Goal: Task Accomplishment & Management: Use online tool/utility

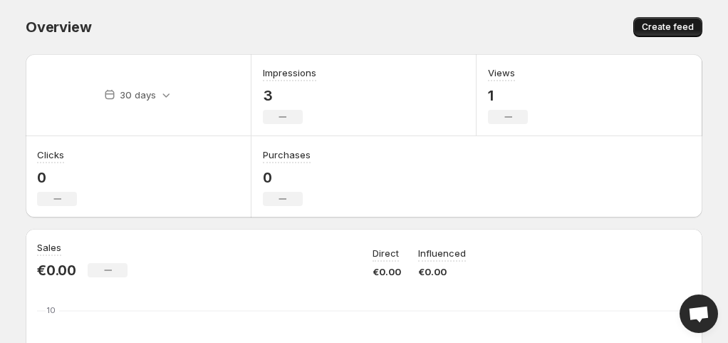
click at [670, 27] on span "Create feed" at bounding box center [668, 26] width 52 height 11
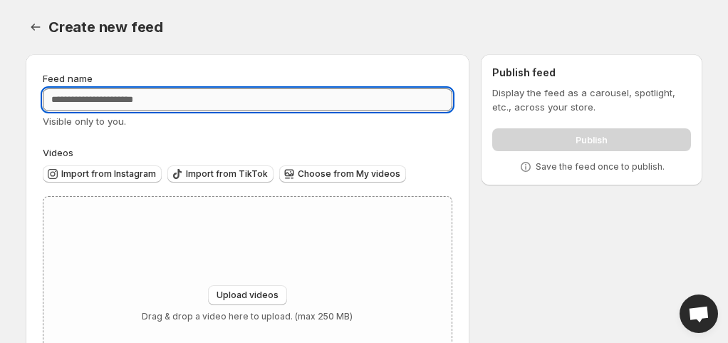
click at [296, 94] on input "Feed name" at bounding box center [248, 99] width 410 height 23
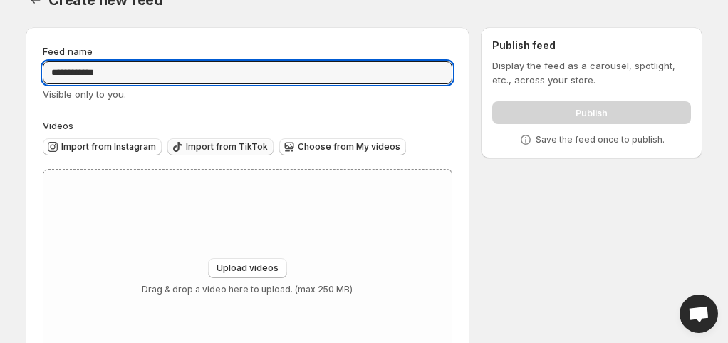
type input "**********"
click at [229, 147] on span "Import from TikTok" at bounding box center [227, 146] width 82 height 11
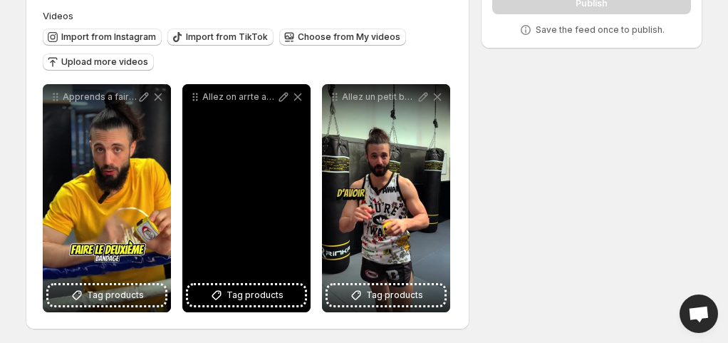
scroll to position [140, 0]
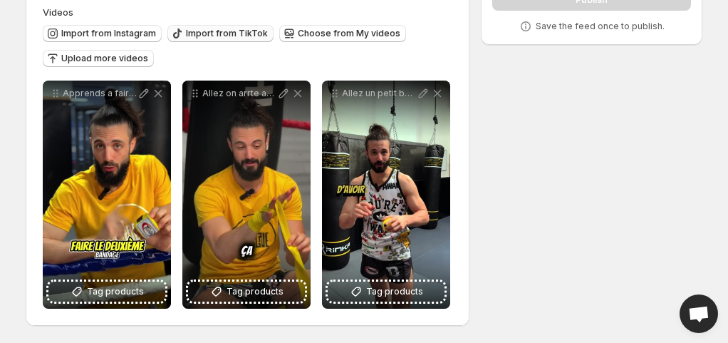
click at [211, 33] on span "Import from TikTok" at bounding box center [227, 33] width 82 height 11
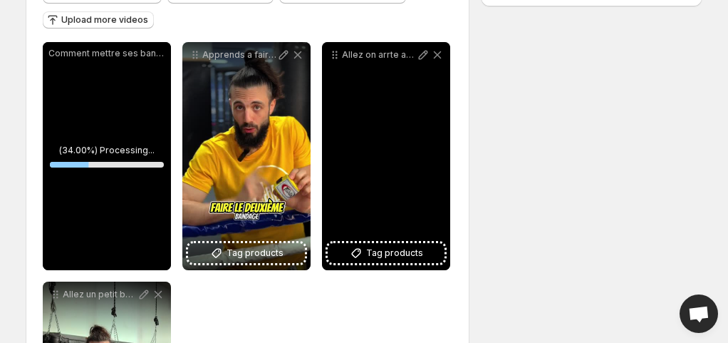
scroll to position [177, 0]
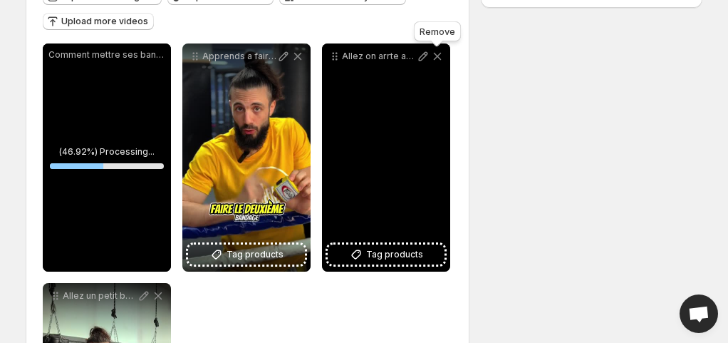
click at [436, 58] on icon at bounding box center [438, 57] width 8 height 8
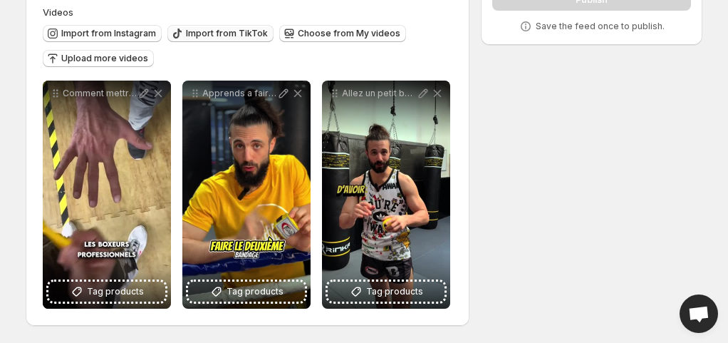
click at [217, 36] on span "Import from TikTok" at bounding box center [227, 33] width 82 height 11
